Goal: Task Accomplishment & Management: Manage account settings

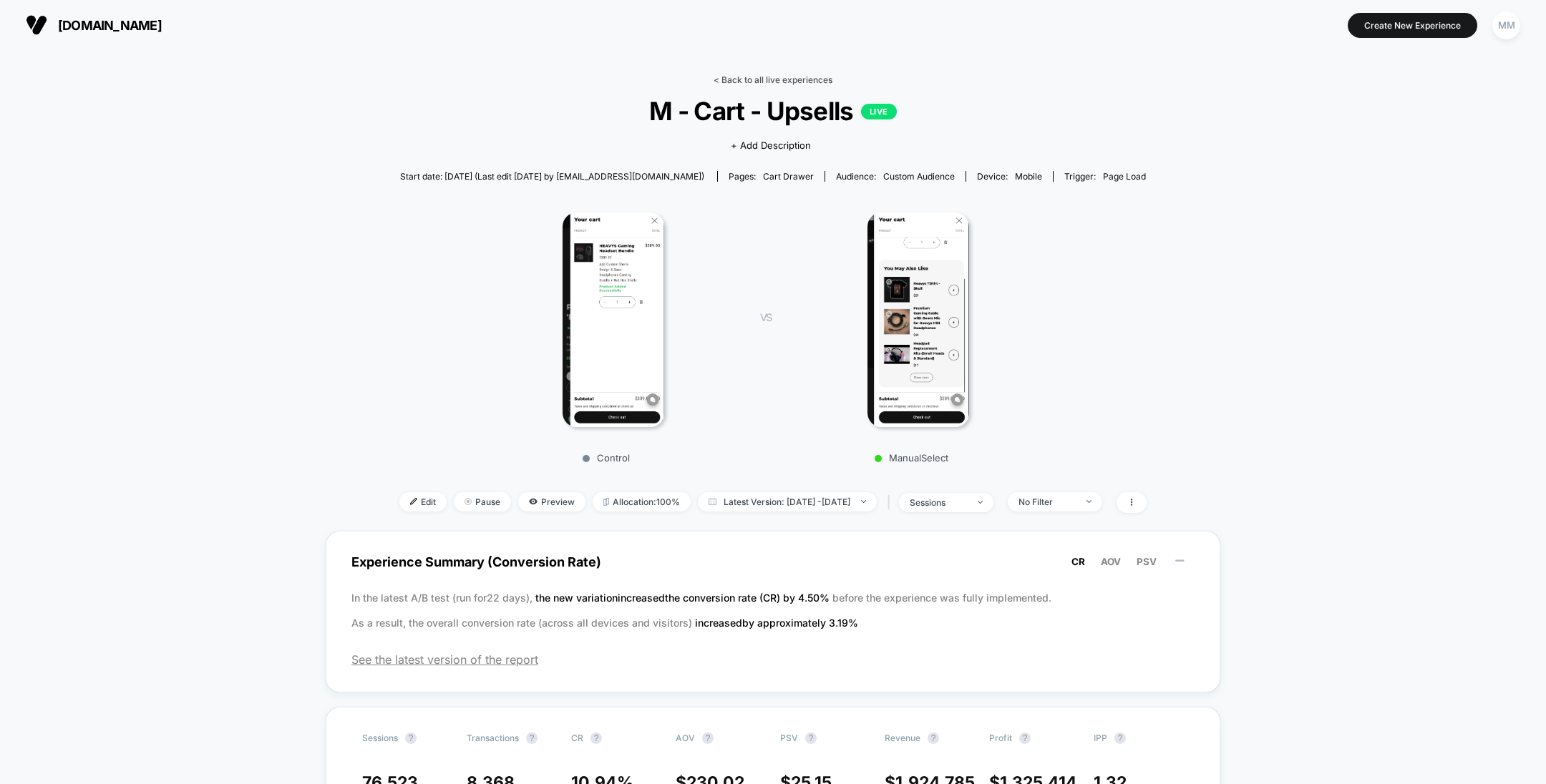
click at [777, 84] on link "< Back to all live experiences" at bounding box center [773, 80] width 119 height 11
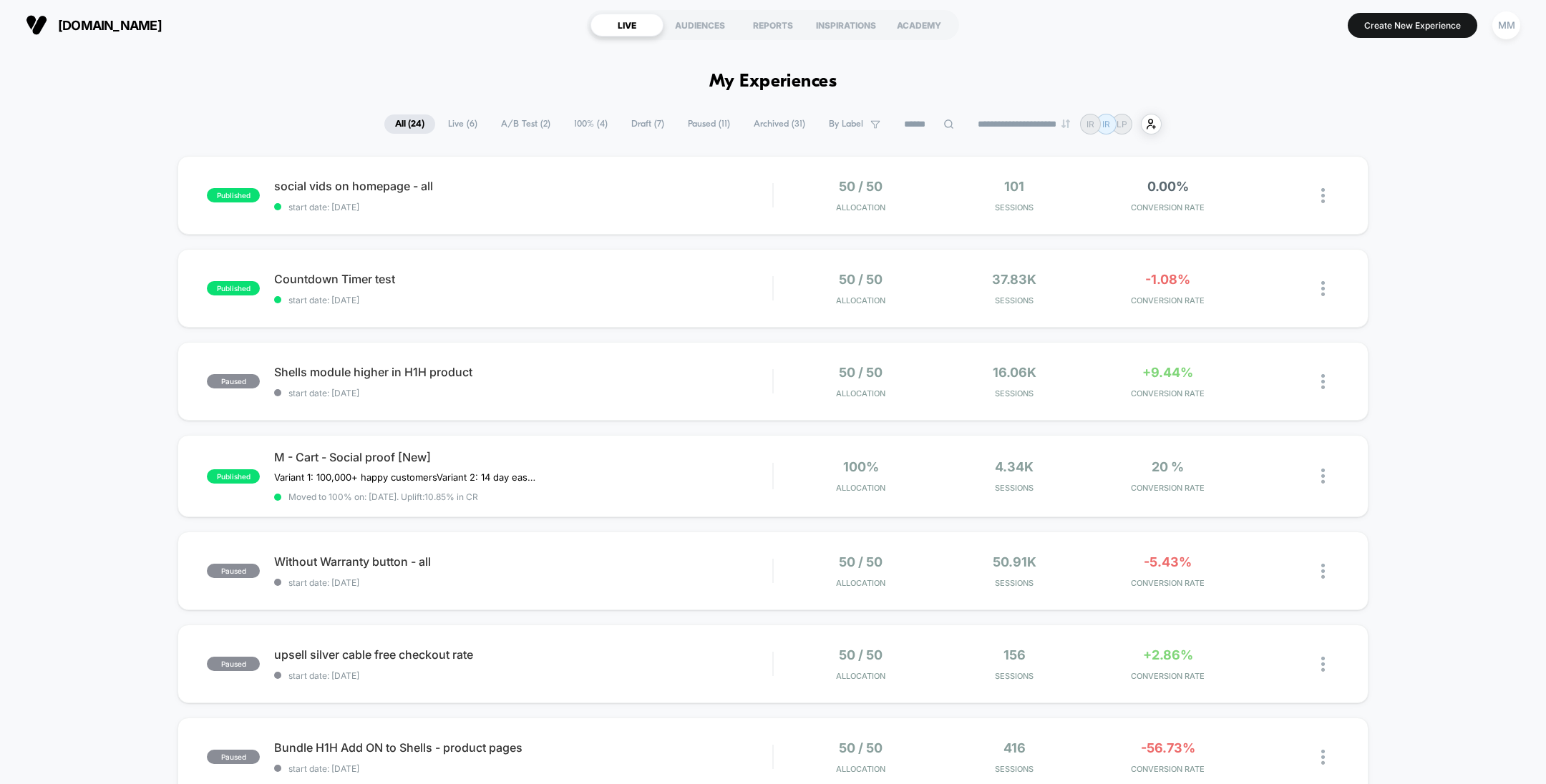
click at [582, 120] on span "100% ( 4 )" at bounding box center [591, 124] width 55 height 19
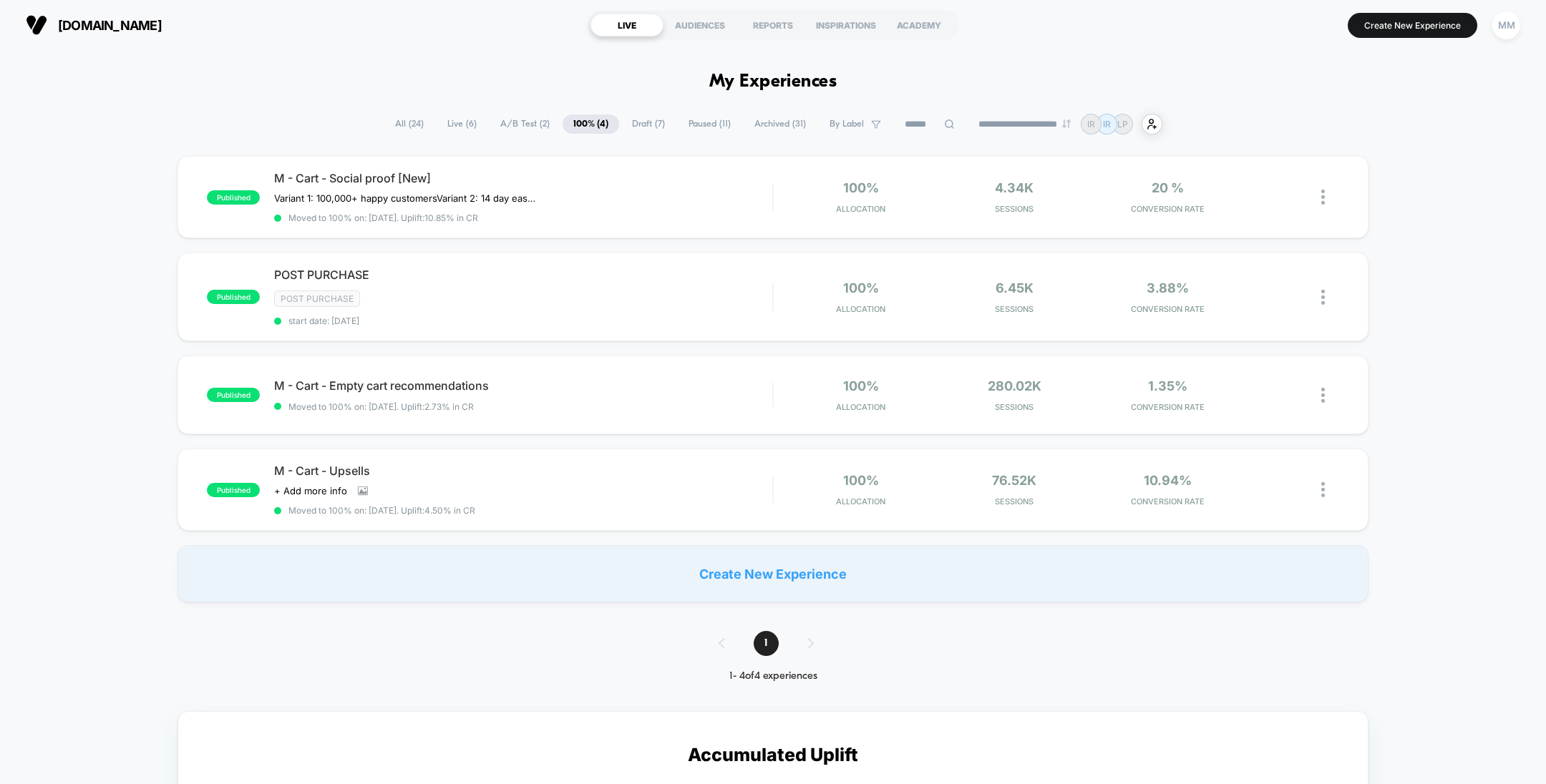
click at [510, 118] on span "A/B Test ( 2 )" at bounding box center [525, 124] width 71 height 19
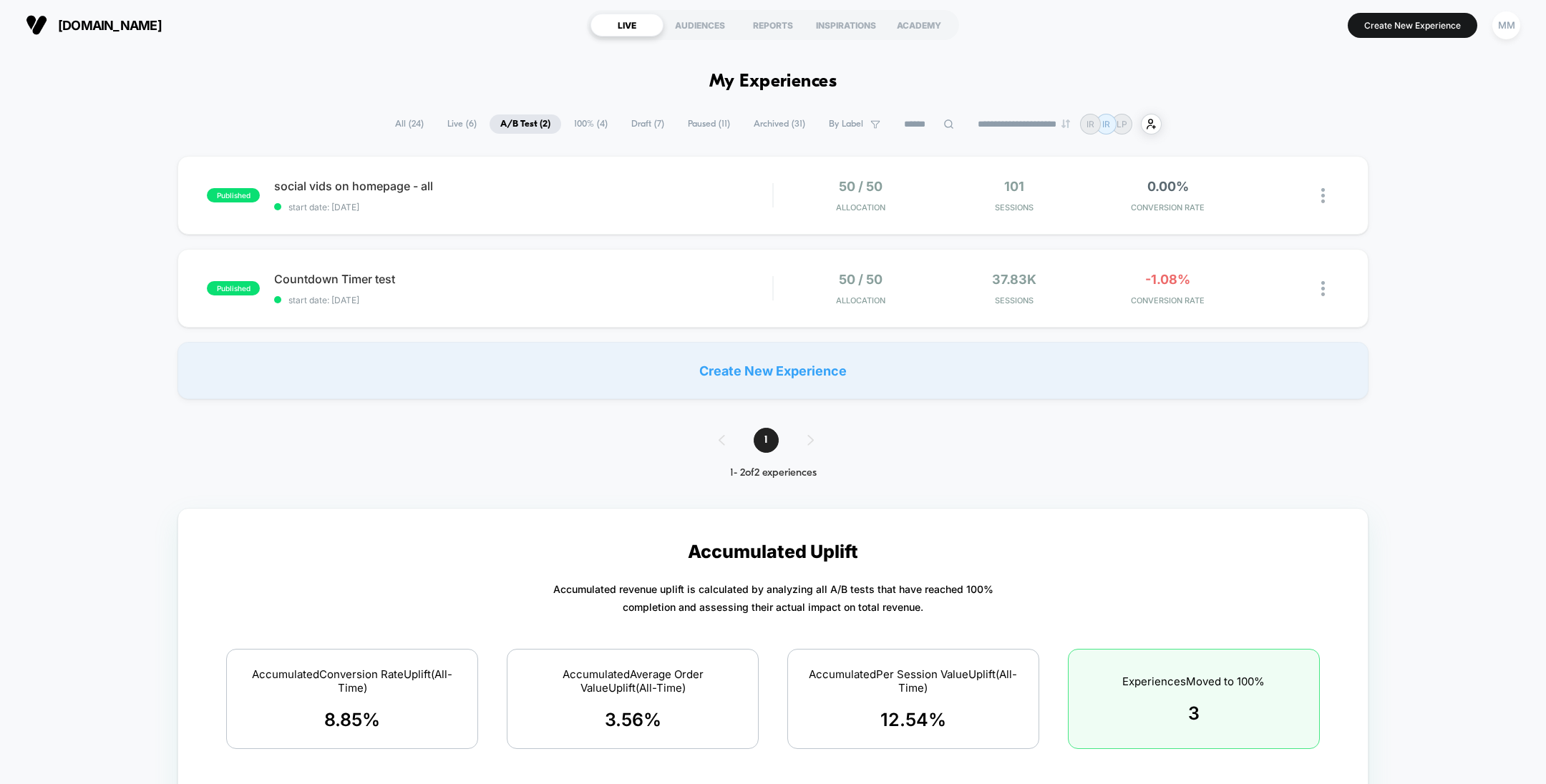
click at [458, 124] on span "Live ( 6 )" at bounding box center [462, 124] width 51 height 19
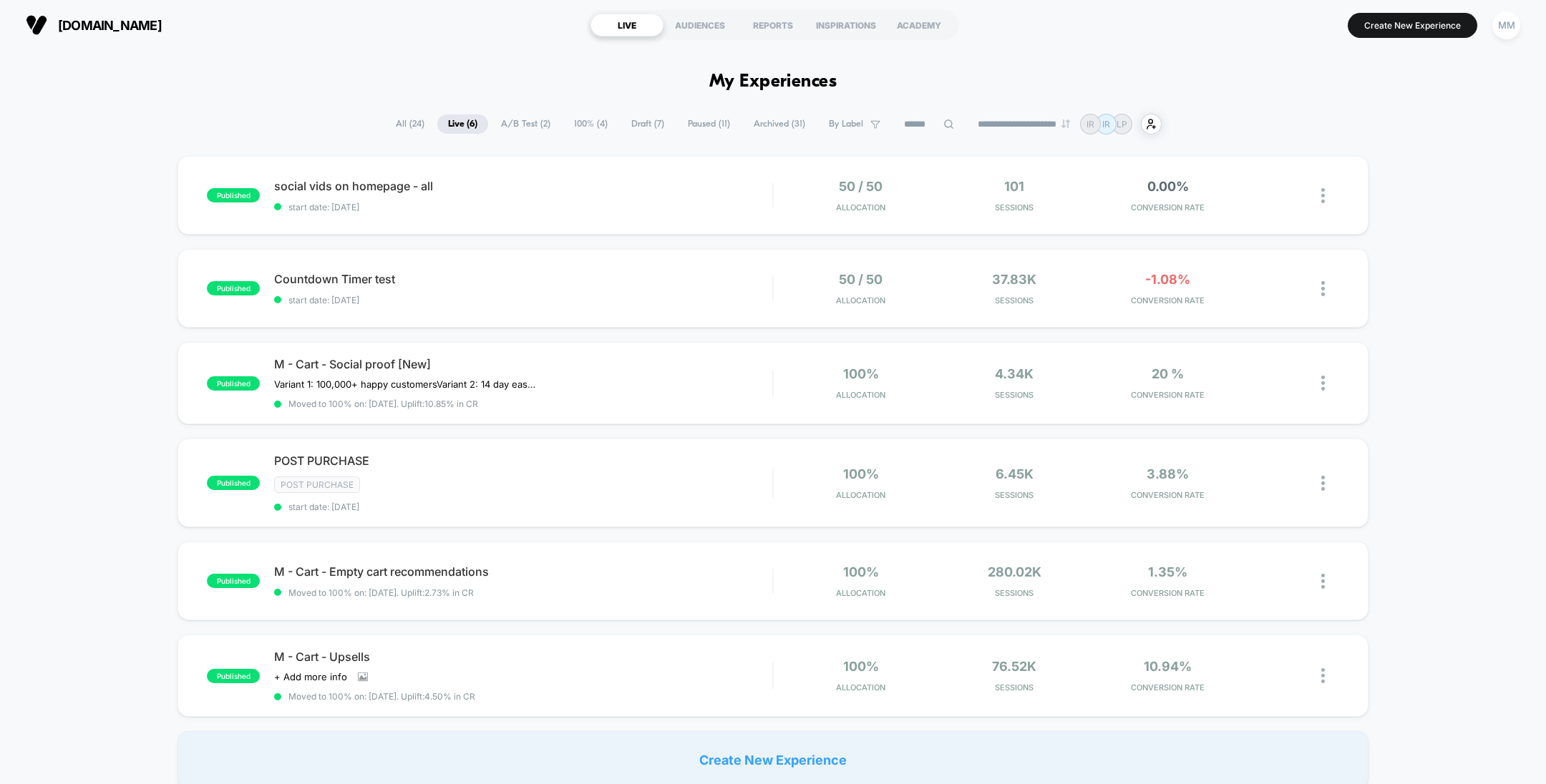
click at [405, 129] on span "All ( 24 )" at bounding box center [410, 124] width 50 height 19
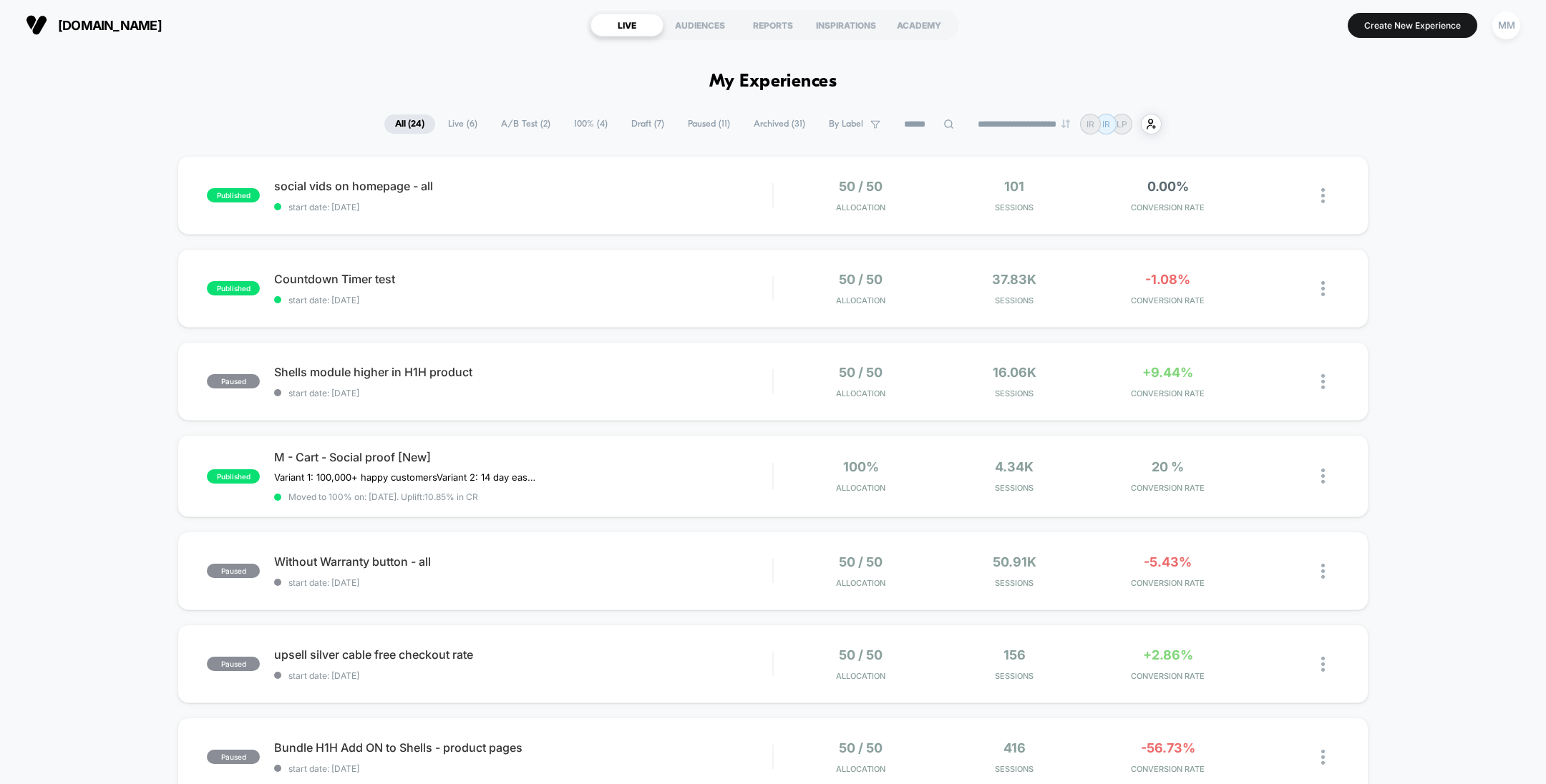
click at [593, 120] on span "100% ( 4 )" at bounding box center [591, 124] width 55 height 19
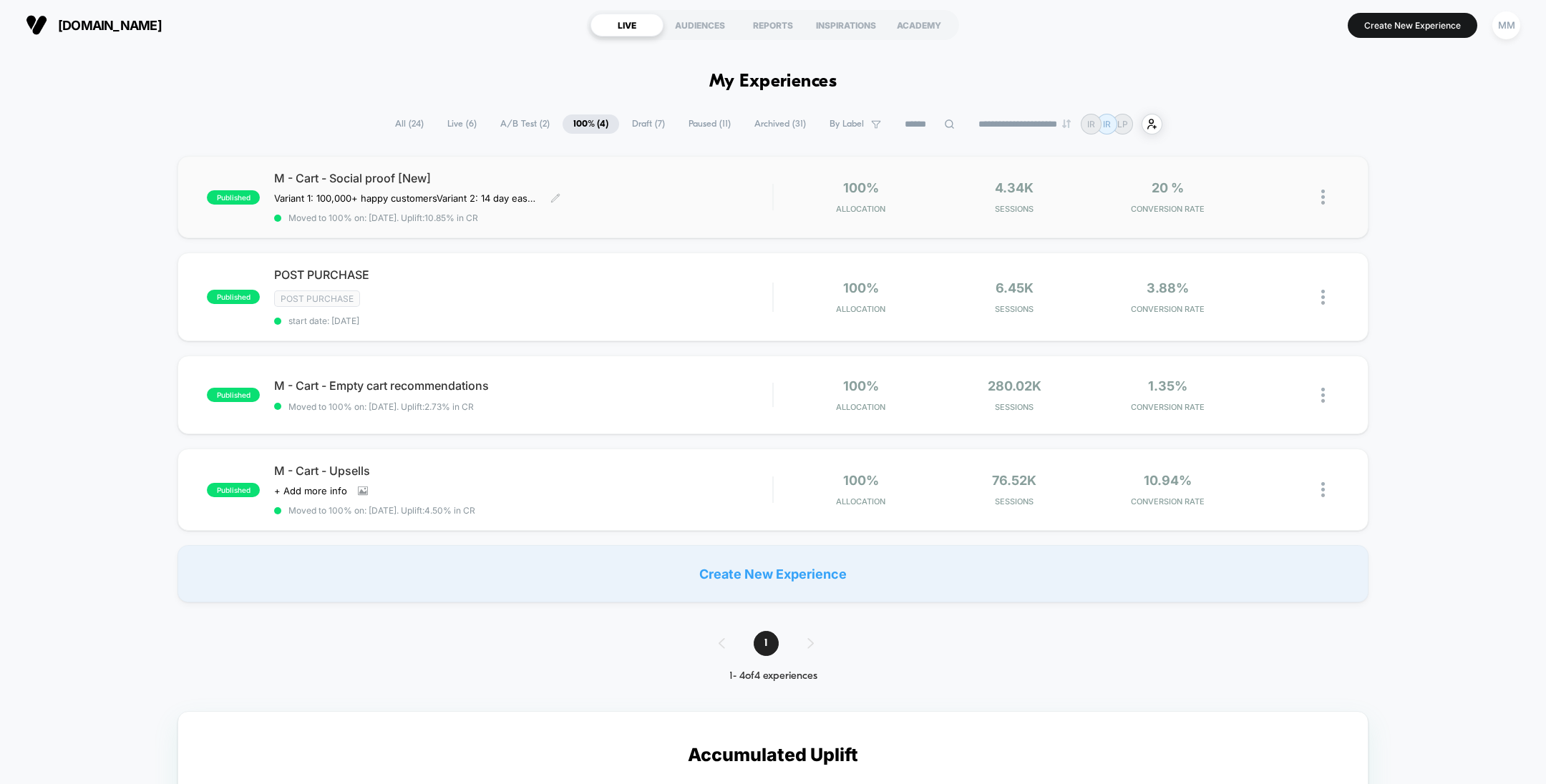
click at [655, 184] on span "M - Cart - Social proof [New]" at bounding box center [523, 178] width 498 height 14
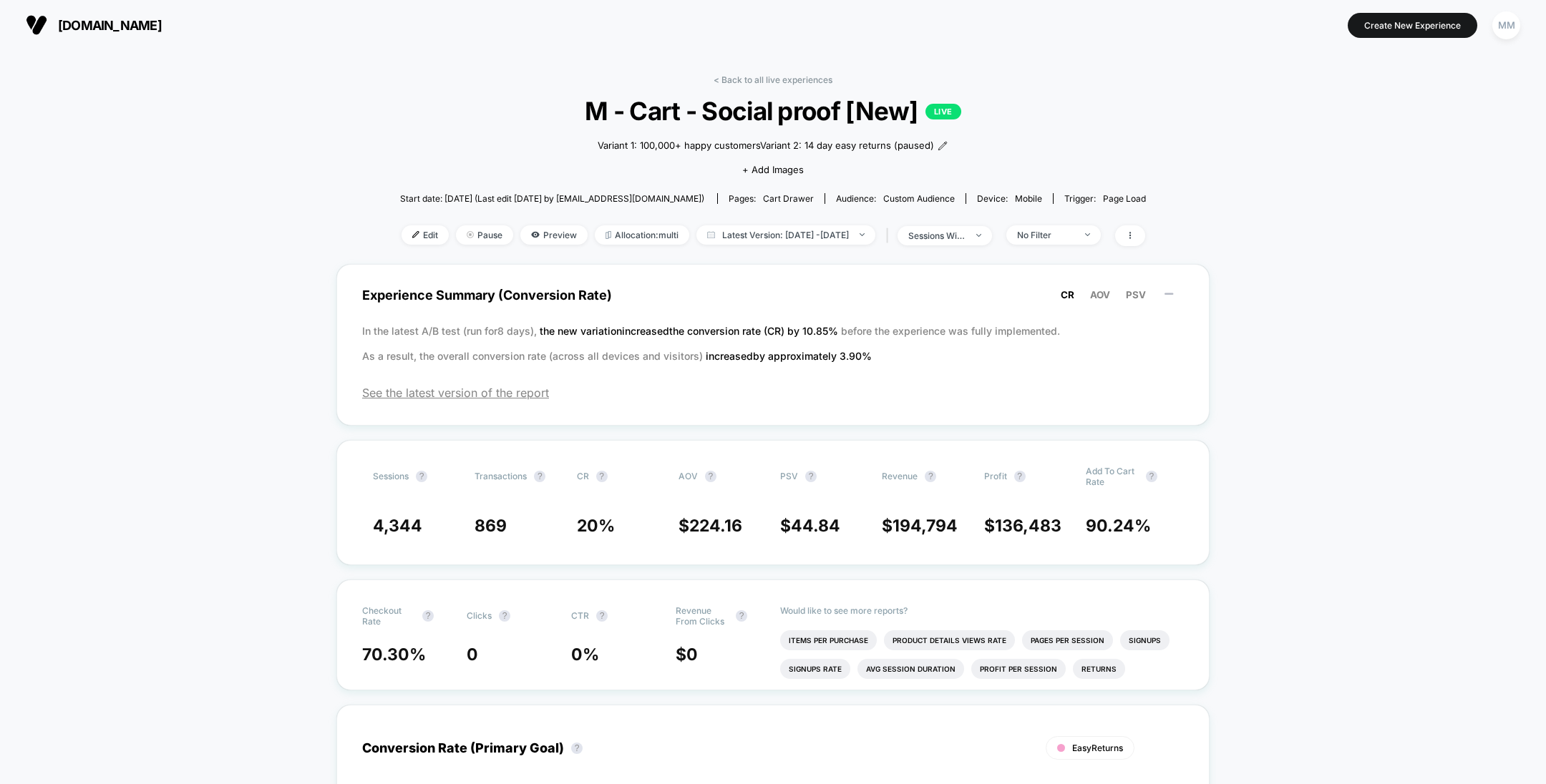
drag, startPoint x: 405, startPoint y: 238, endPoint x: 351, endPoint y: 208, distance: 61.8
click at [402, 229] on span "Edit" at bounding box center [425, 235] width 47 height 19
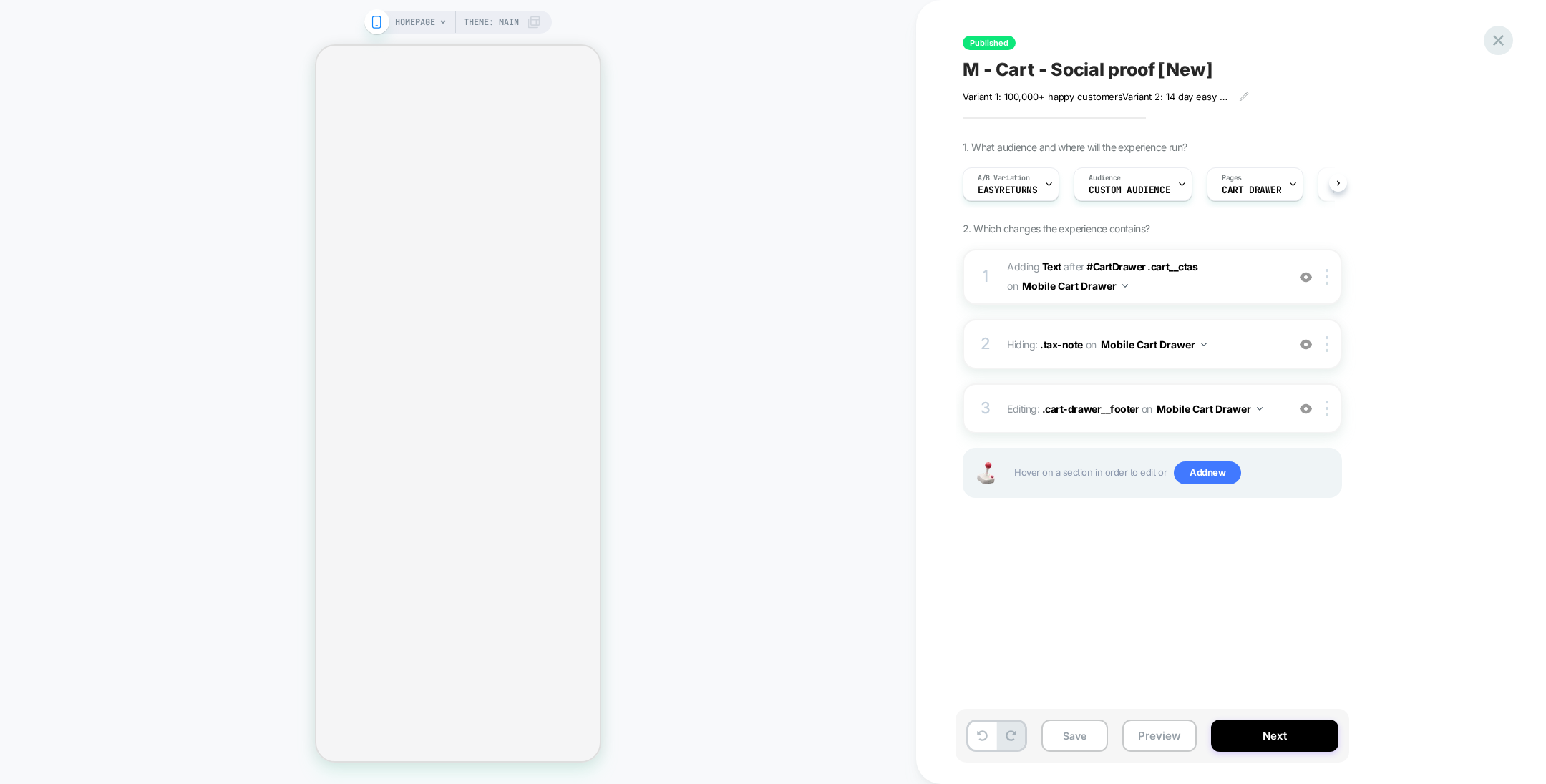
click at [1490, 31] on icon at bounding box center [1498, 40] width 19 height 19
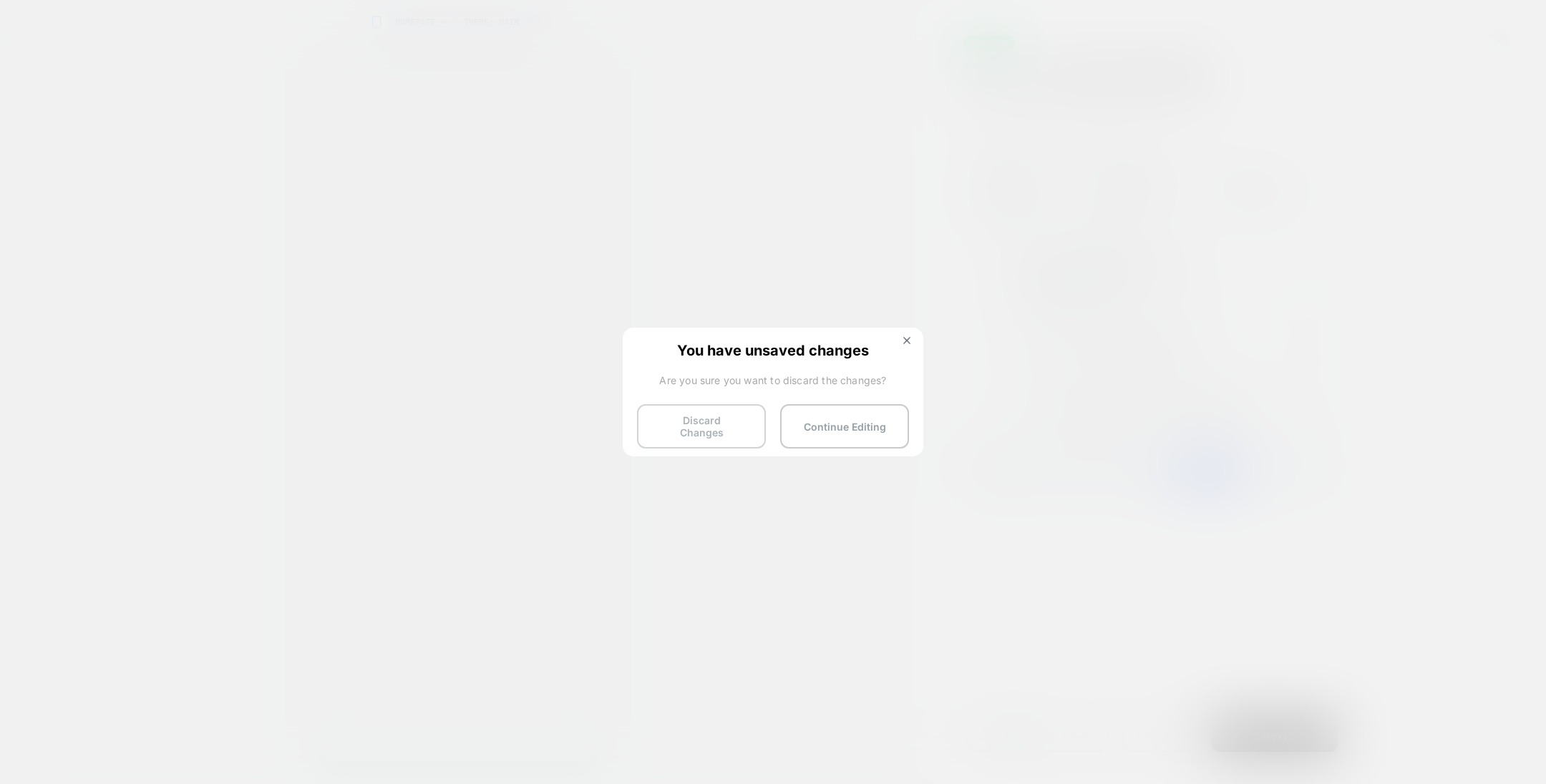
click at [728, 431] on button "Discard Changes" at bounding box center [702, 426] width 129 height 44
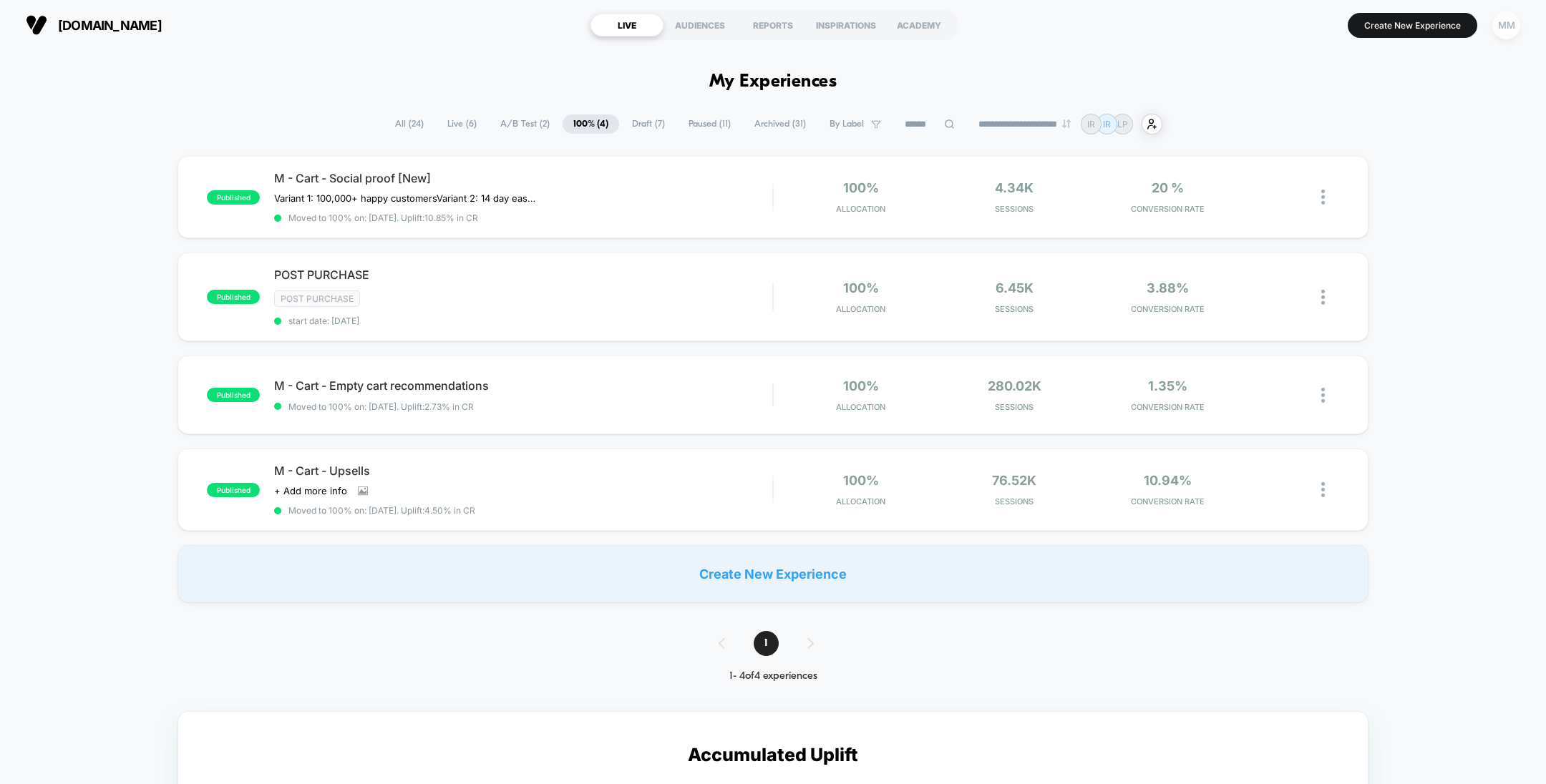
click at [1509, 34] on div "MM" at bounding box center [1506, 26] width 28 height 28
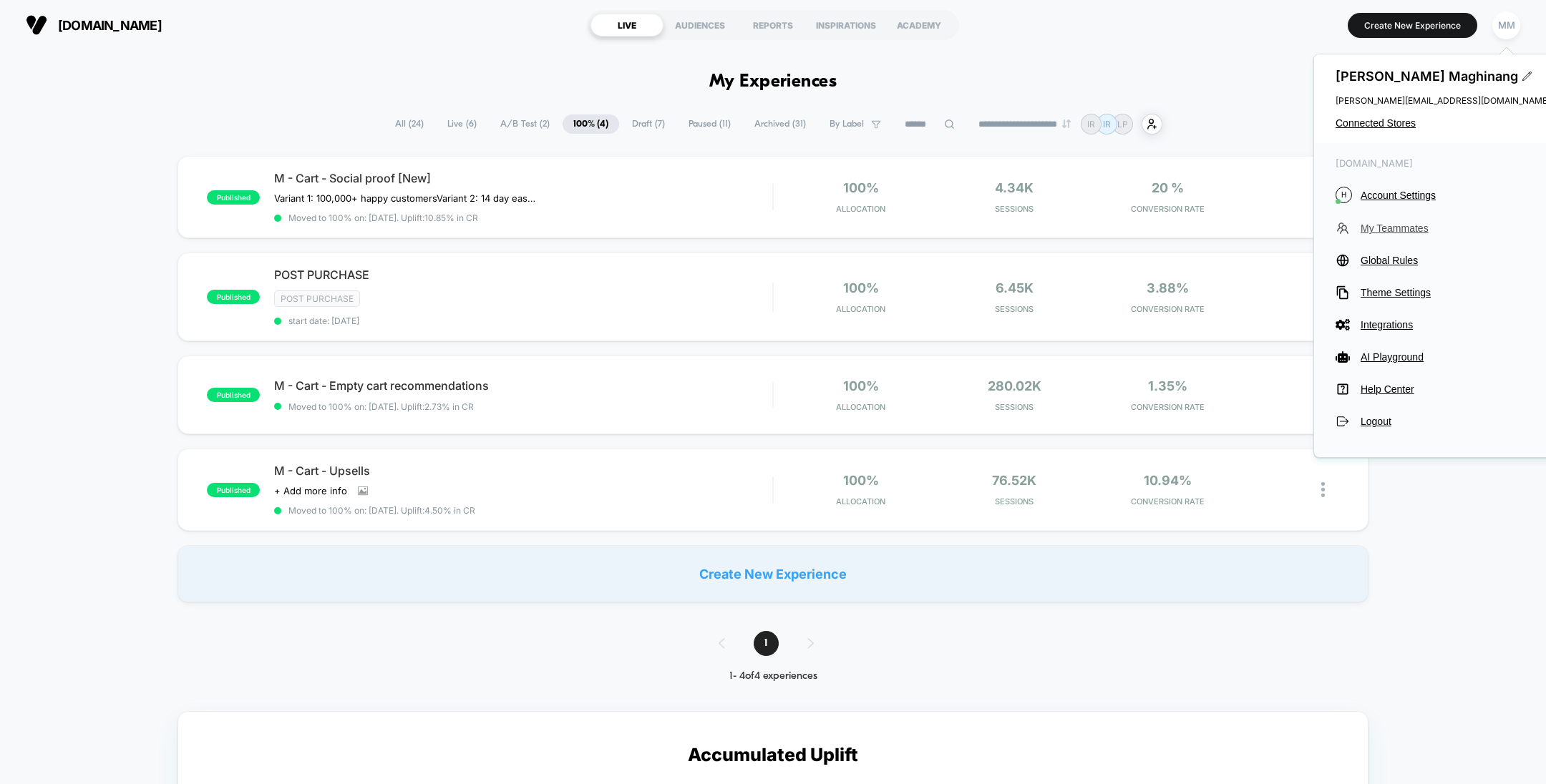
click at [1386, 228] on span "My Teammates" at bounding box center [1456, 228] width 190 height 12
